Goal: Task Accomplishment & Management: Manage account settings

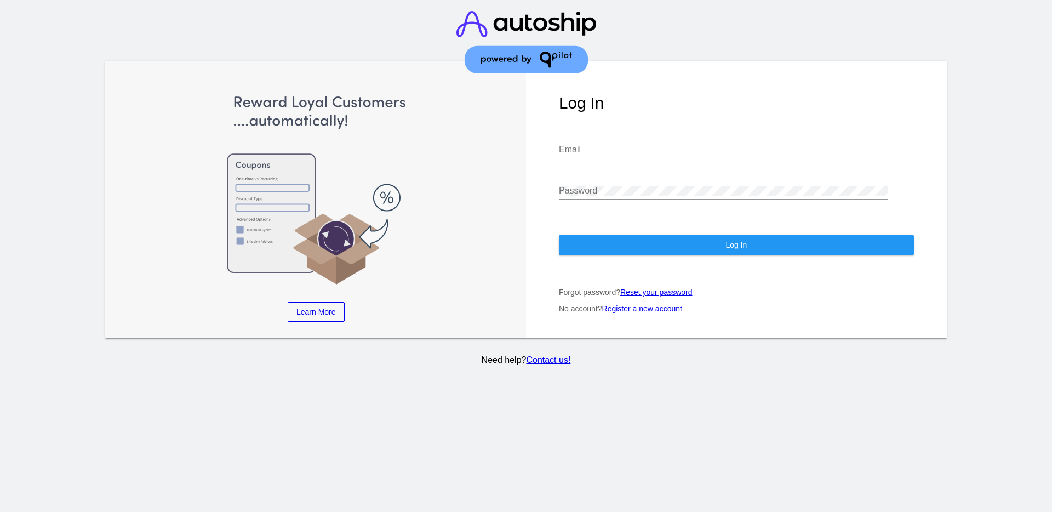
type input "[EMAIL_ADDRESS][DOMAIN_NAME]"
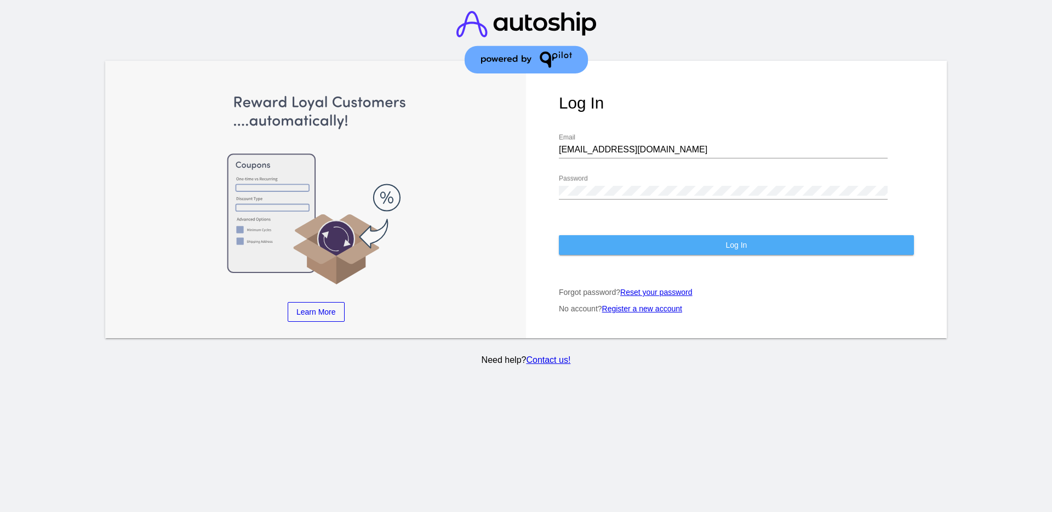
click at [703, 248] on button "Log In" at bounding box center [736, 245] width 355 height 20
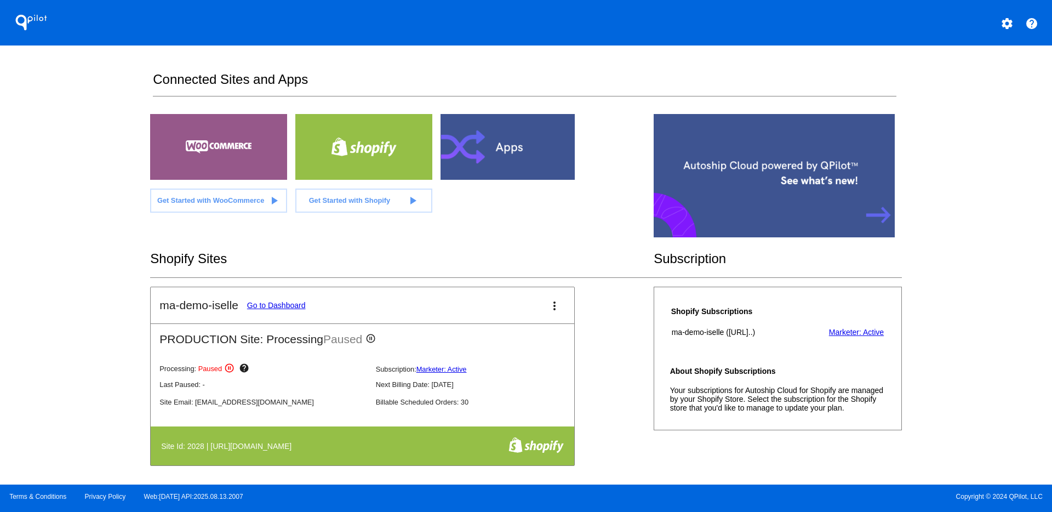
scroll to position [274, 0]
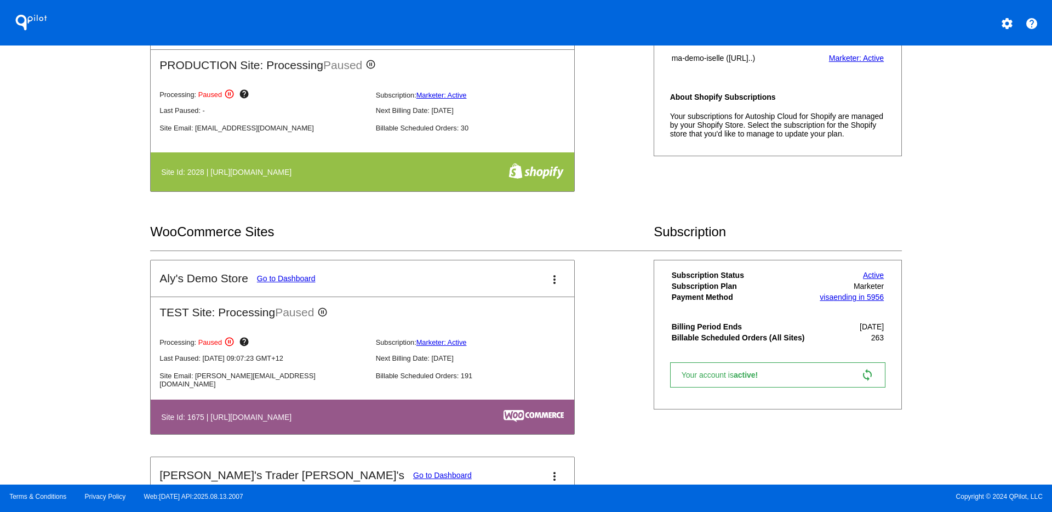
click at [312, 274] on link "Go to Dashboard" at bounding box center [286, 278] width 59 height 9
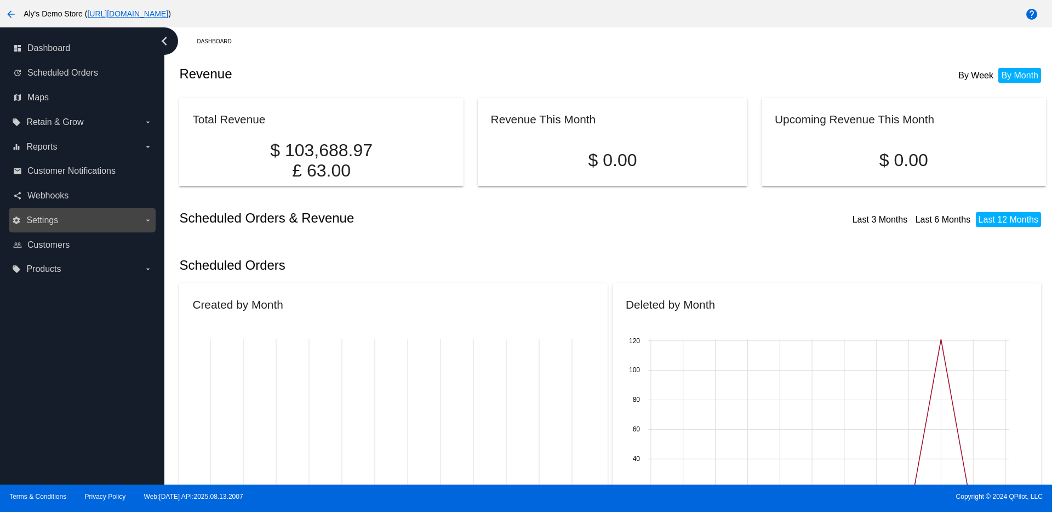
click at [79, 218] on label "settings Settings arrow_drop_down" at bounding box center [82, 220] width 140 height 18
click at [0, 0] on input "settings Settings arrow_drop_down" at bounding box center [0, 0] width 0 height 0
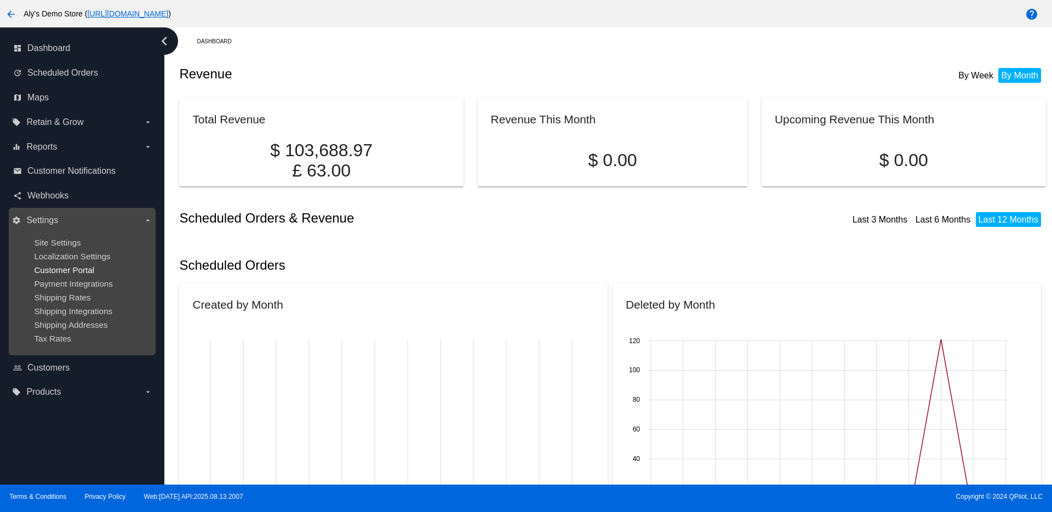
click at [84, 270] on span "Customer Portal" at bounding box center [64, 269] width 60 height 9
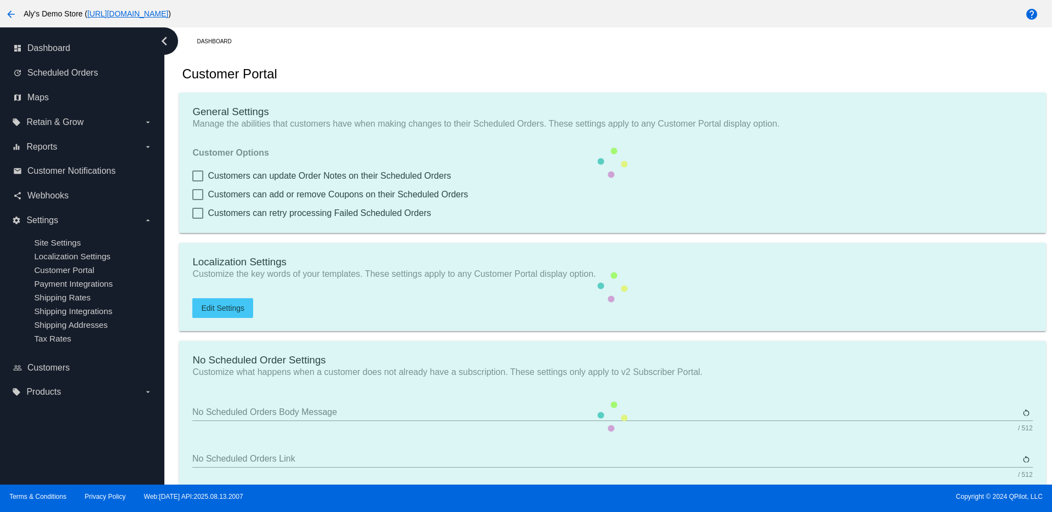
checkbox input "true"
type input "Create a Subscription"
type input "[URL][DOMAIN_NAME]"
type input "1"
type input "20"
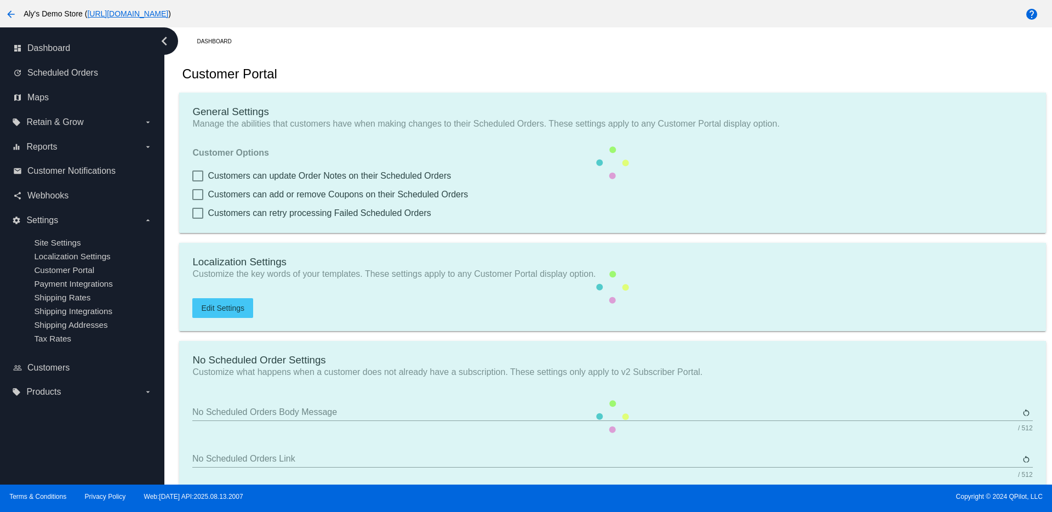
type input "500"
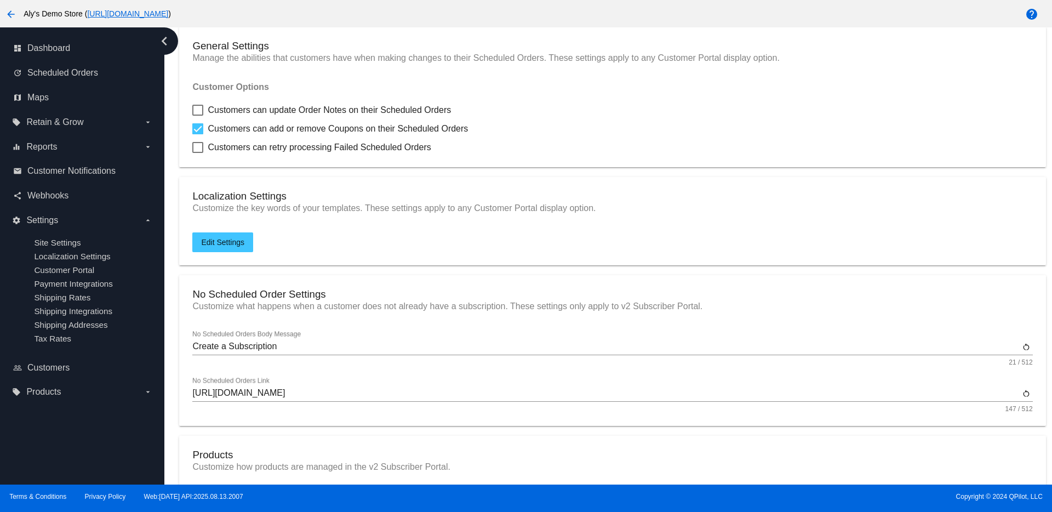
scroll to position [68, 0]
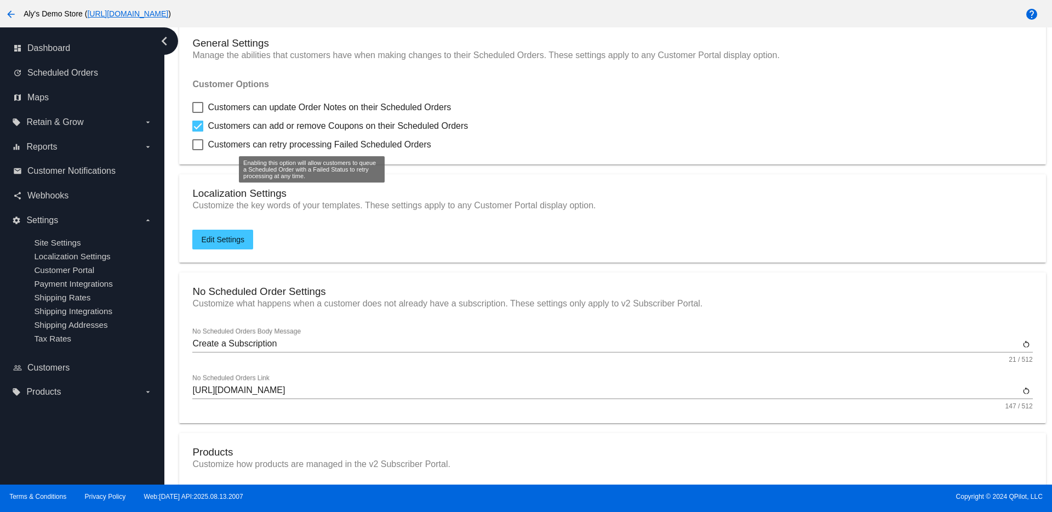
click at [195, 144] on div at bounding box center [197, 144] width 11 height 11
click at [197, 150] on input "Customers can retry processing Failed Scheduled Orders" at bounding box center [197, 150] width 1 height 1
checkbox input "true"
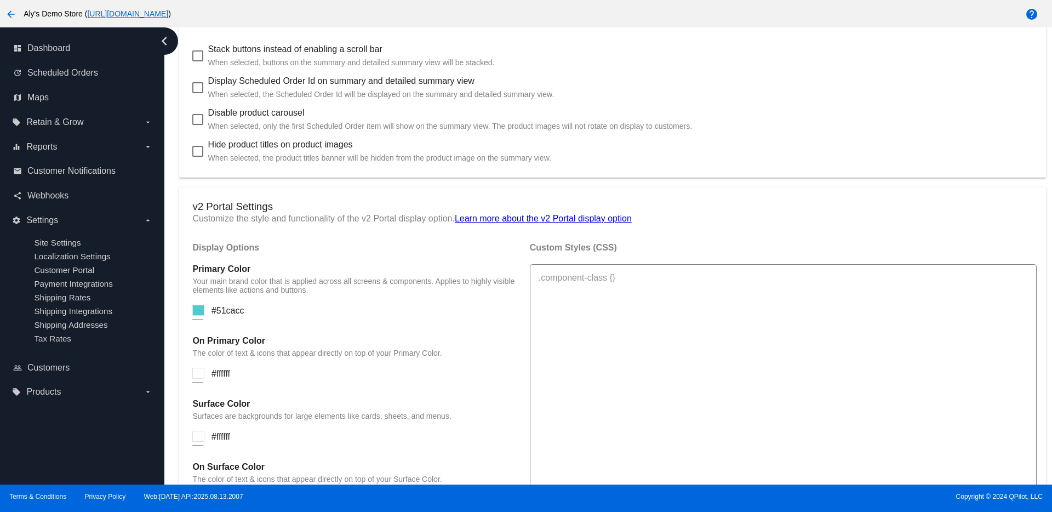
scroll to position [578, 0]
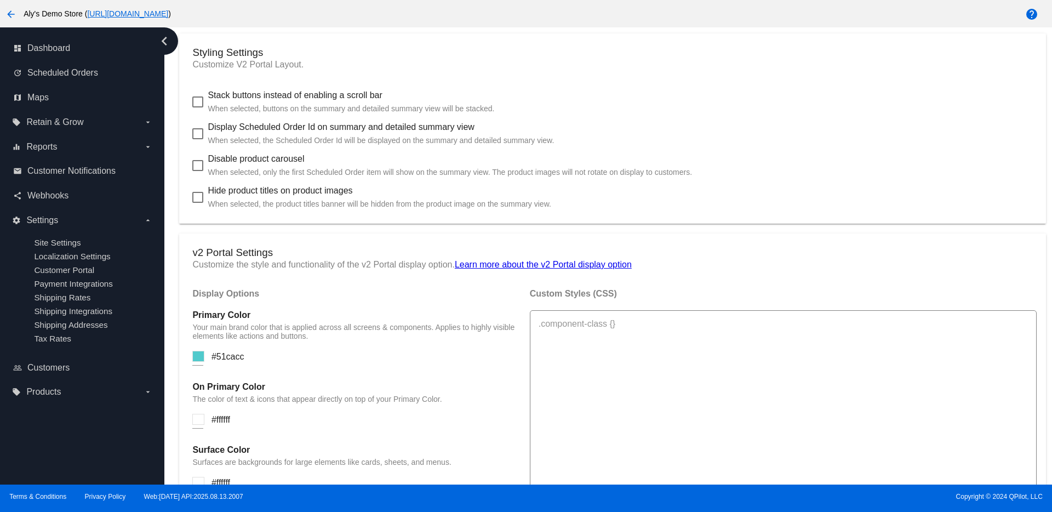
click at [194, 129] on div at bounding box center [197, 133] width 11 height 11
click at [197, 139] on input "Display Scheduled Order Id on summary and detailed summary view When selected, …" at bounding box center [197, 139] width 1 height 1
checkbox input "true"
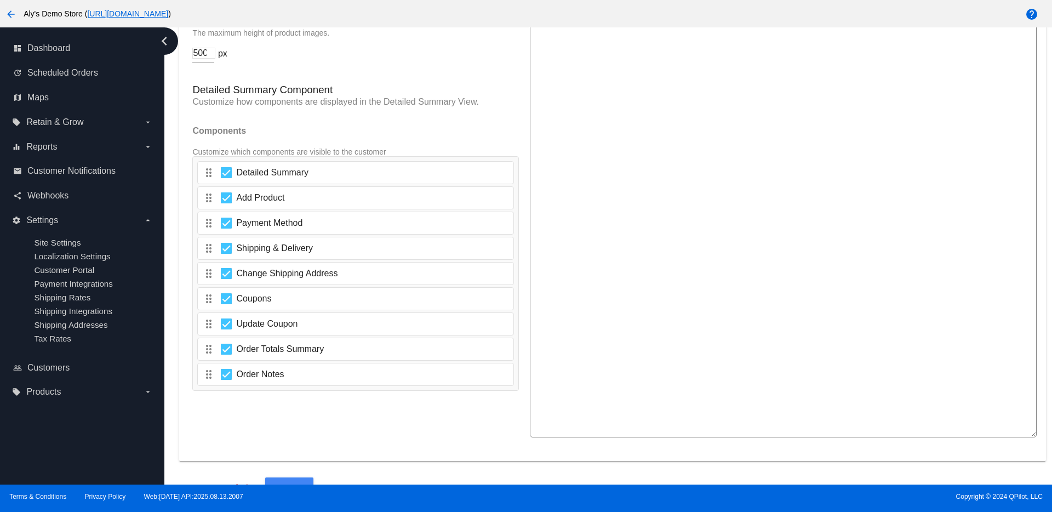
scroll to position [1742, 0]
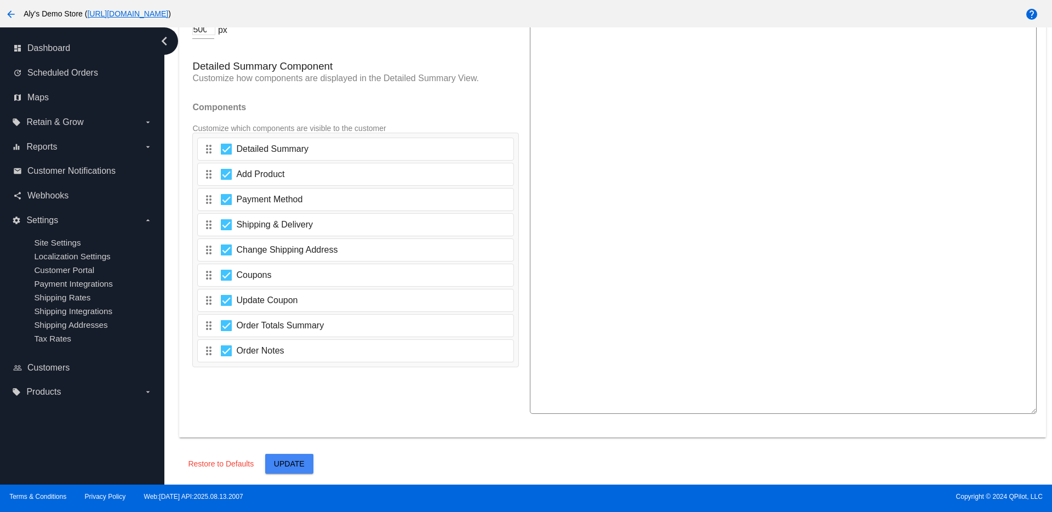
click at [296, 457] on button "Update" at bounding box center [289, 464] width 48 height 20
